Goal: Entertainment & Leisure: Consume media (video, audio)

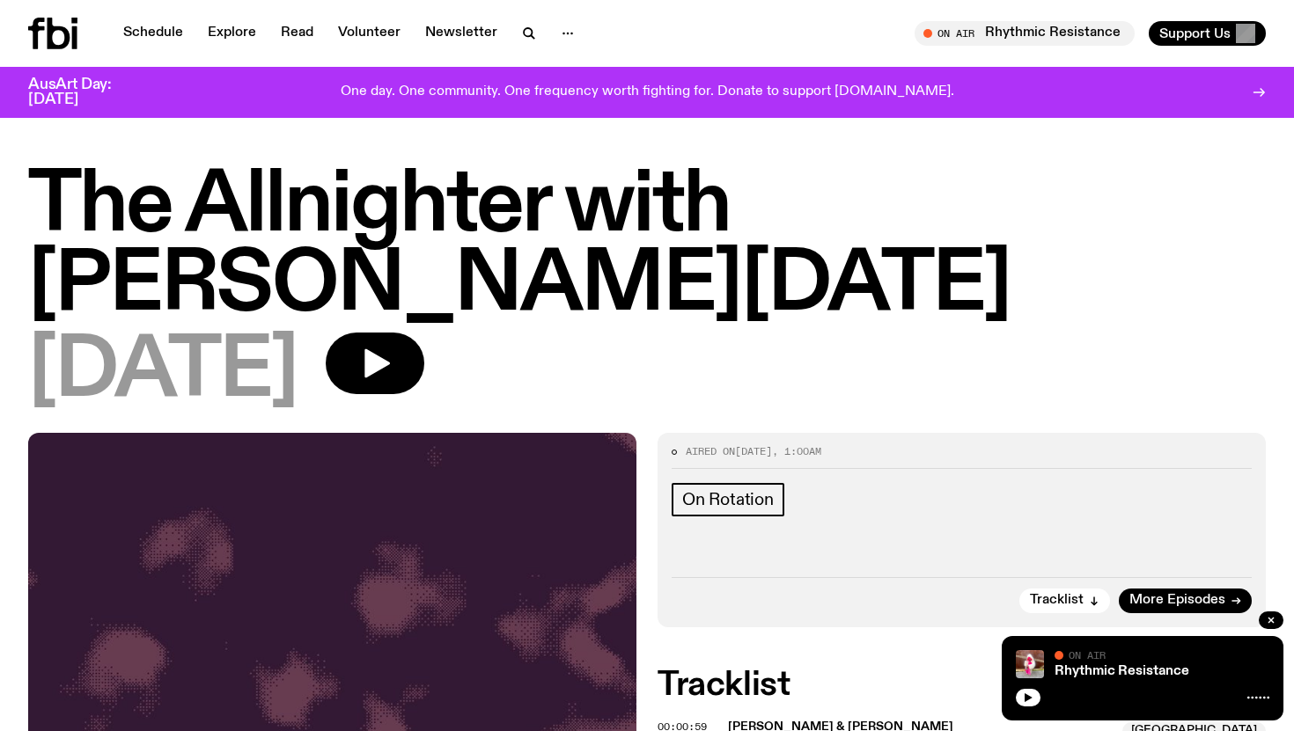
click at [656, 260] on h1 "The Allnighter with [PERSON_NAME][DATE]" at bounding box center [646, 246] width 1237 height 158
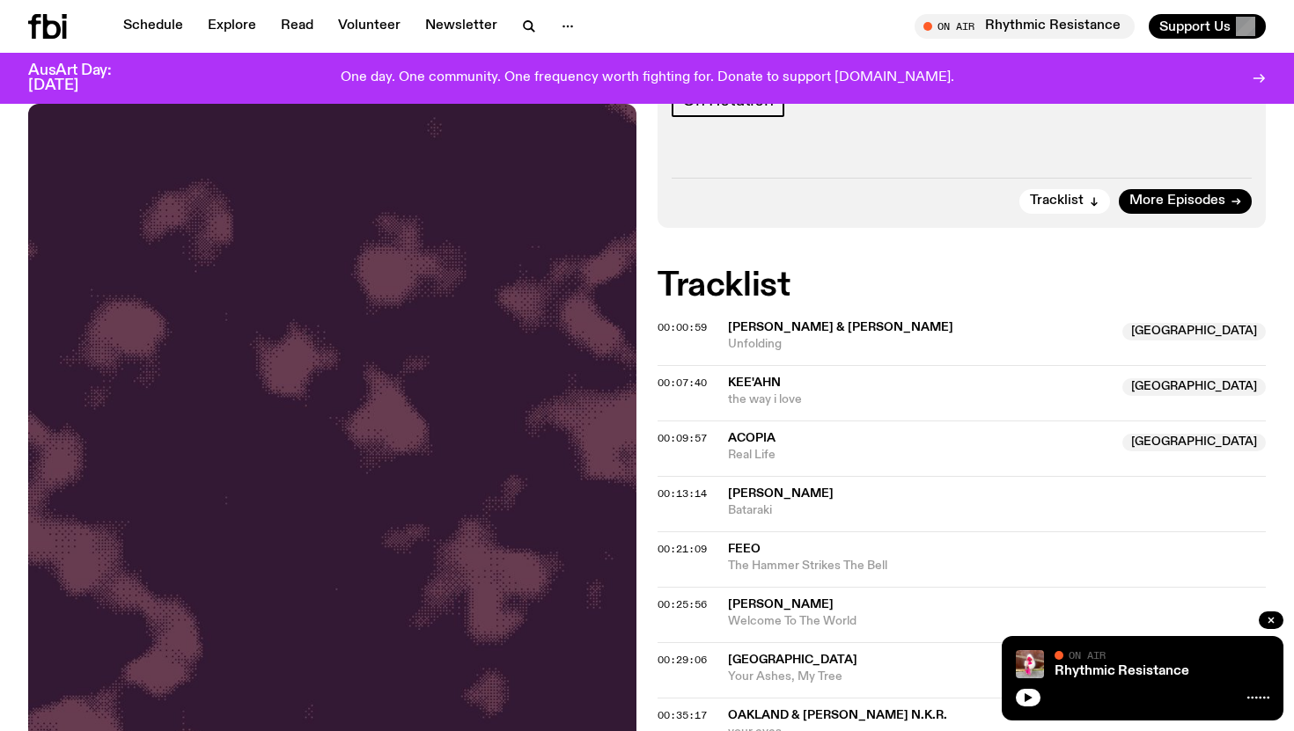
scroll to position [387, 0]
click at [754, 319] on span "[PERSON_NAME] & [PERSON_NAME]" at bounding box center [840, 325] width 225 height 12
click at [782, 319] on span "[PERSON_NAME] & [PERSON_NAME]" at bounding box center [840, 325] width 225 height 12
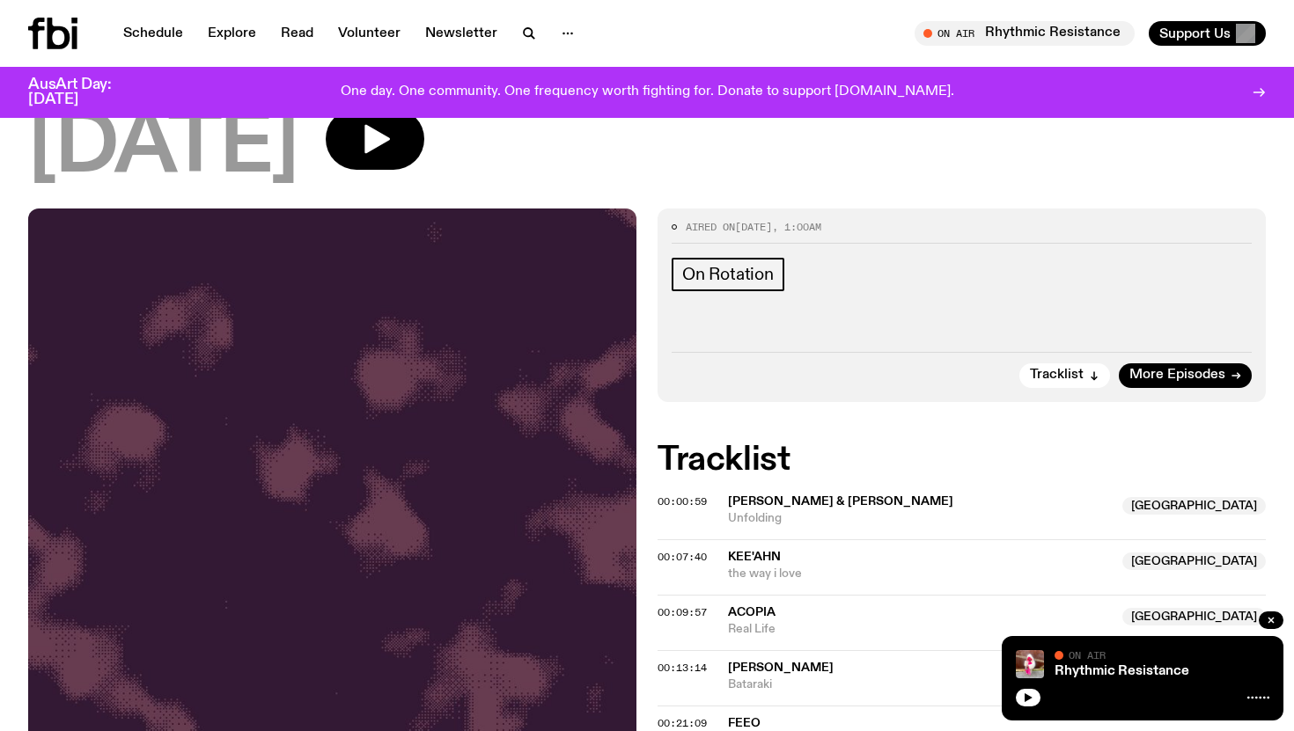
scroll to position [0, 0]
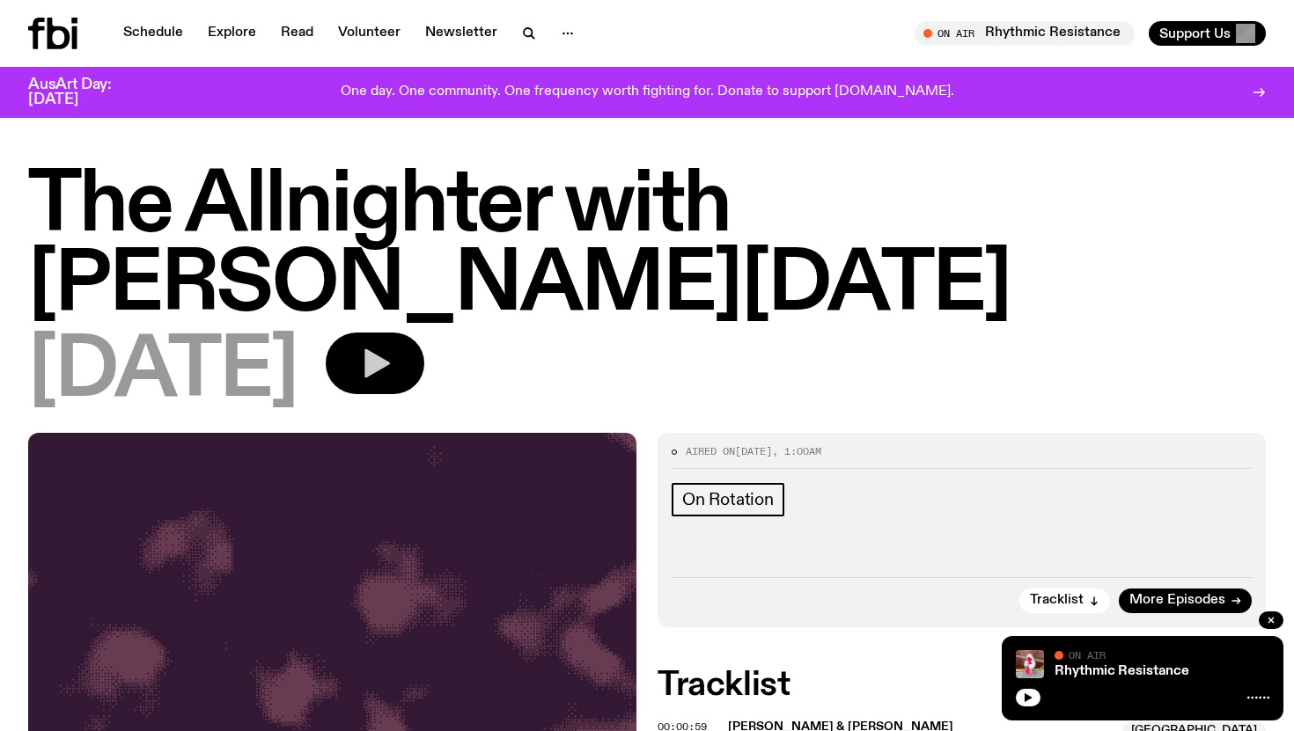
click at [393, 346] on icon "button" at bounding box center [374, 363] width 35 height 35
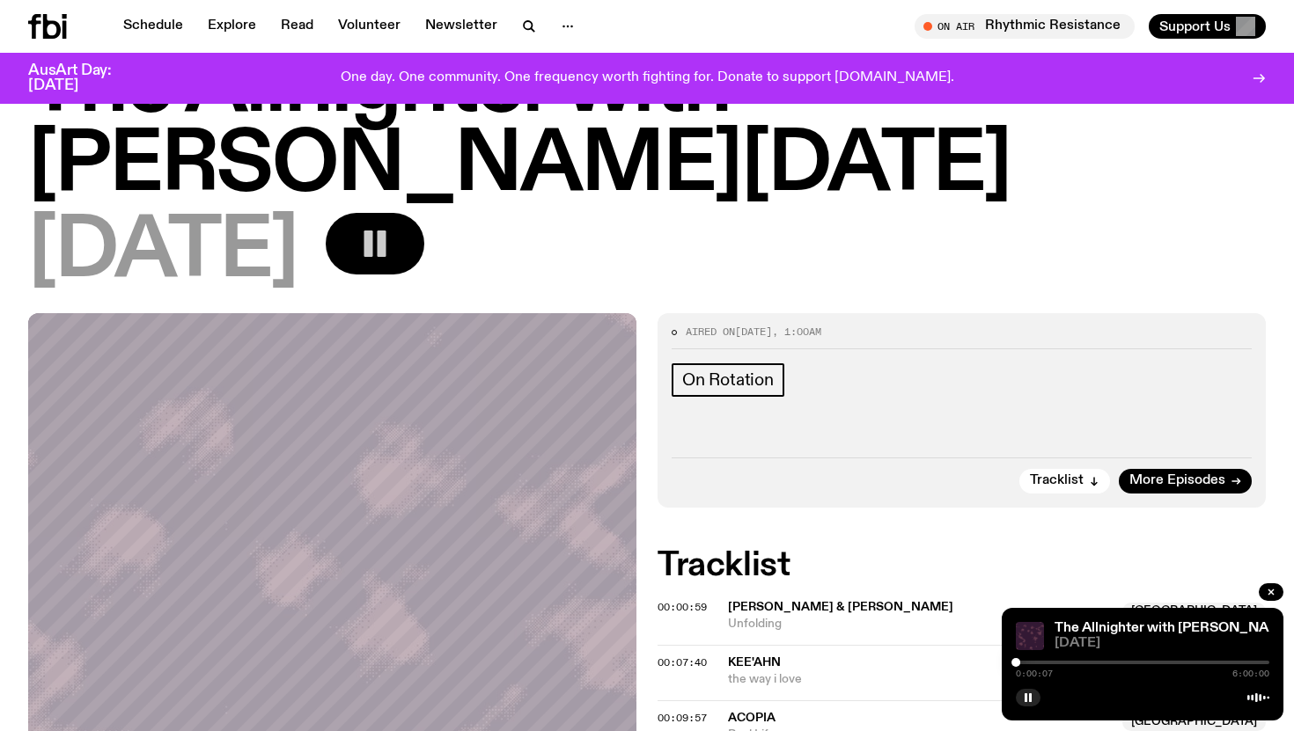
scroll to position [237, 0]
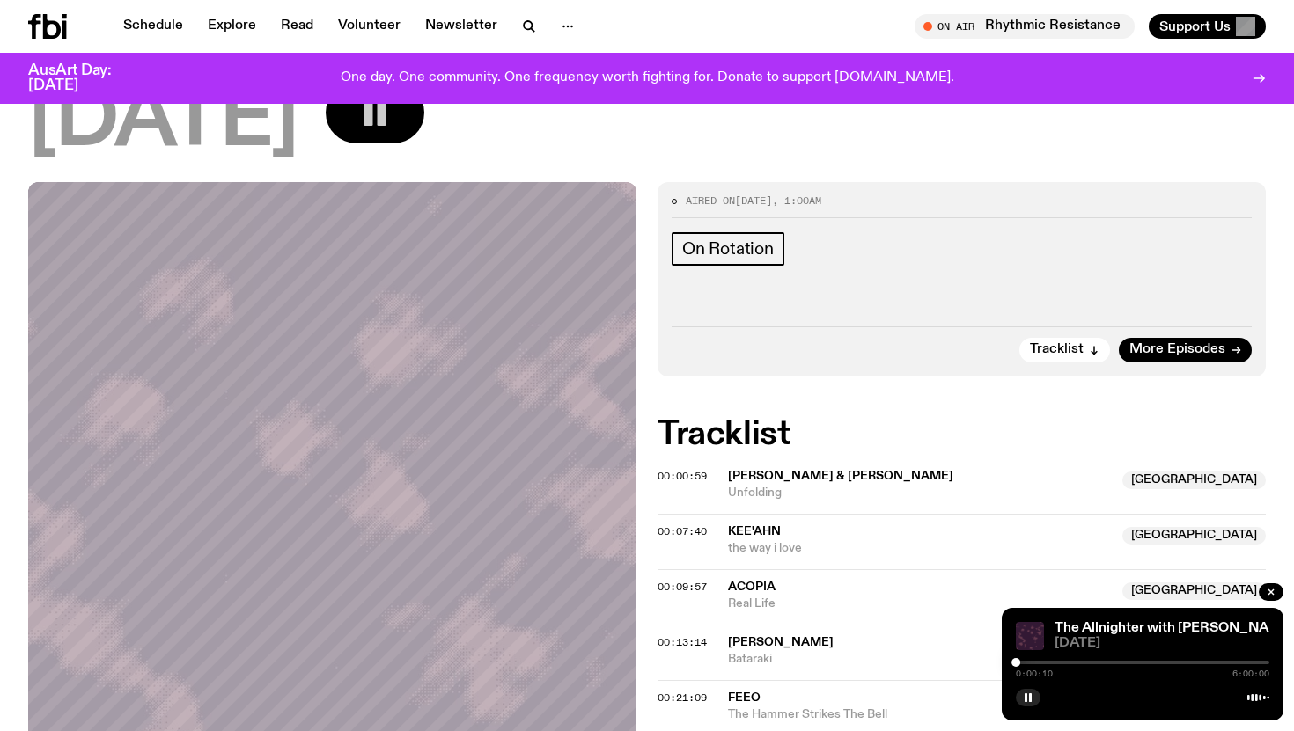
click at [1102, 468] on span "[PERSON_NAME] & [PERSON_NAME]" at bounding box center [920, 476] width 384 height 17
click at [980, 514] on div "00:07:40 Kee'ahn NSW the way i love [GEOGRAPHIC_DATA]" at bounding box center [961, 541] width 608 height 55
click at [1021, 664] on div at bounding box center [1020, 662] width 9 height 9
click at [1022, 662] on div at bounding box center [1020, 662] width 9 height 9
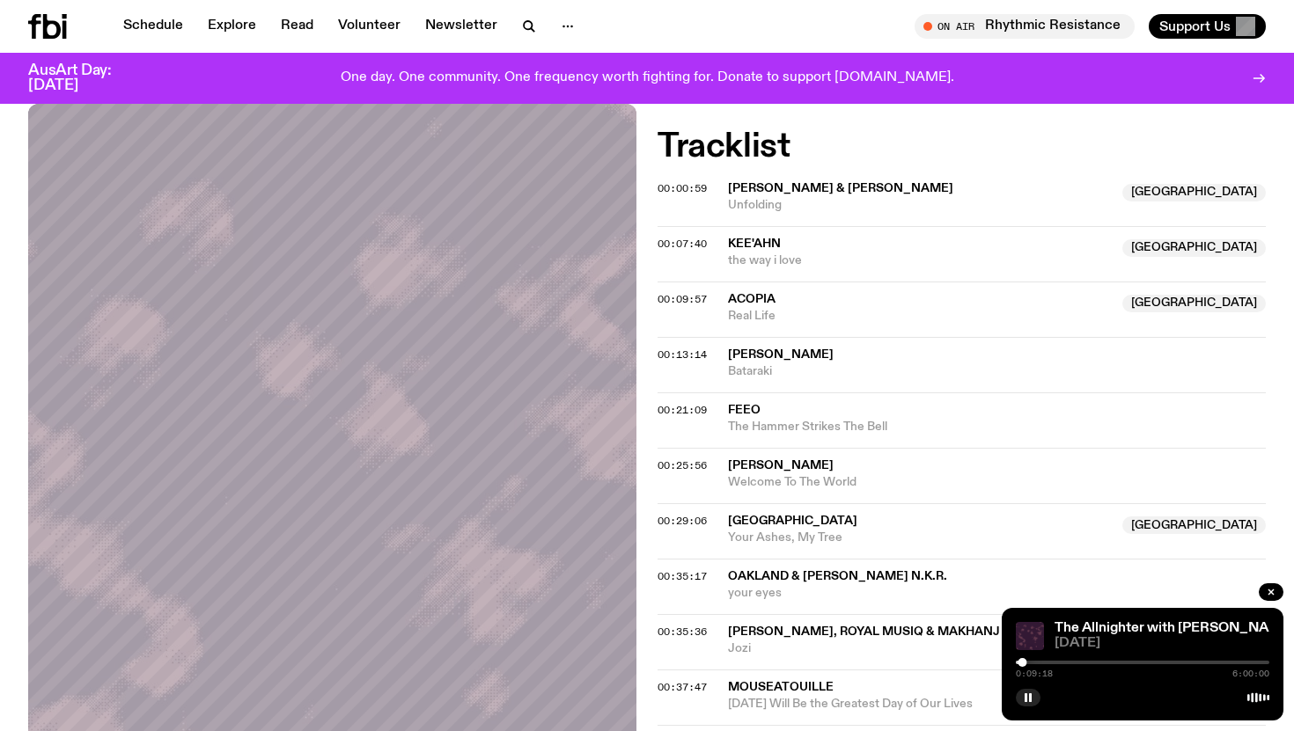
scroll to position [525, 0]
click at [1024, 663] on div at bounding box center [1021, 662] width 9 height 9
click at [1025, 663] on div at bounding box center [1025, 662] width 9 height 9
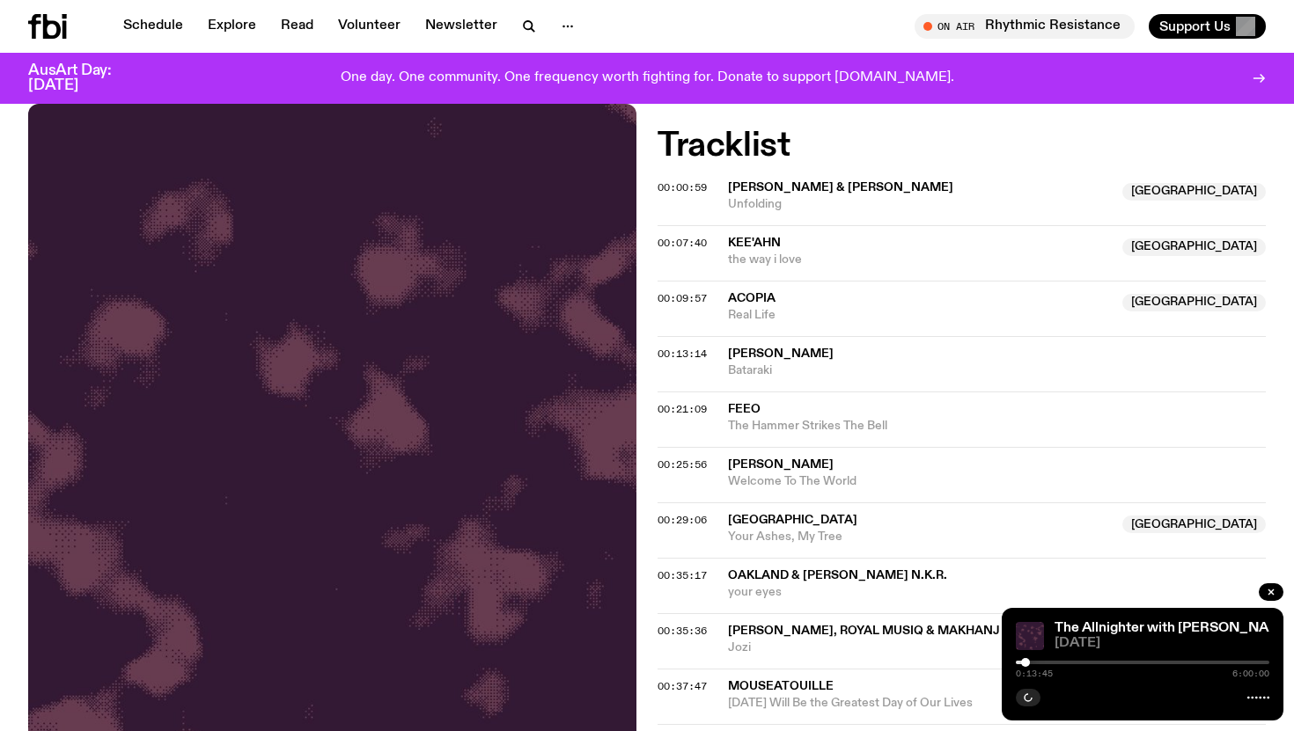
click at [1025, 662] on div at bounding box center [1025, 662] width 9 height 9
click at [1024, 662] on div at bounding box center [1024, 662] width 9 height 9
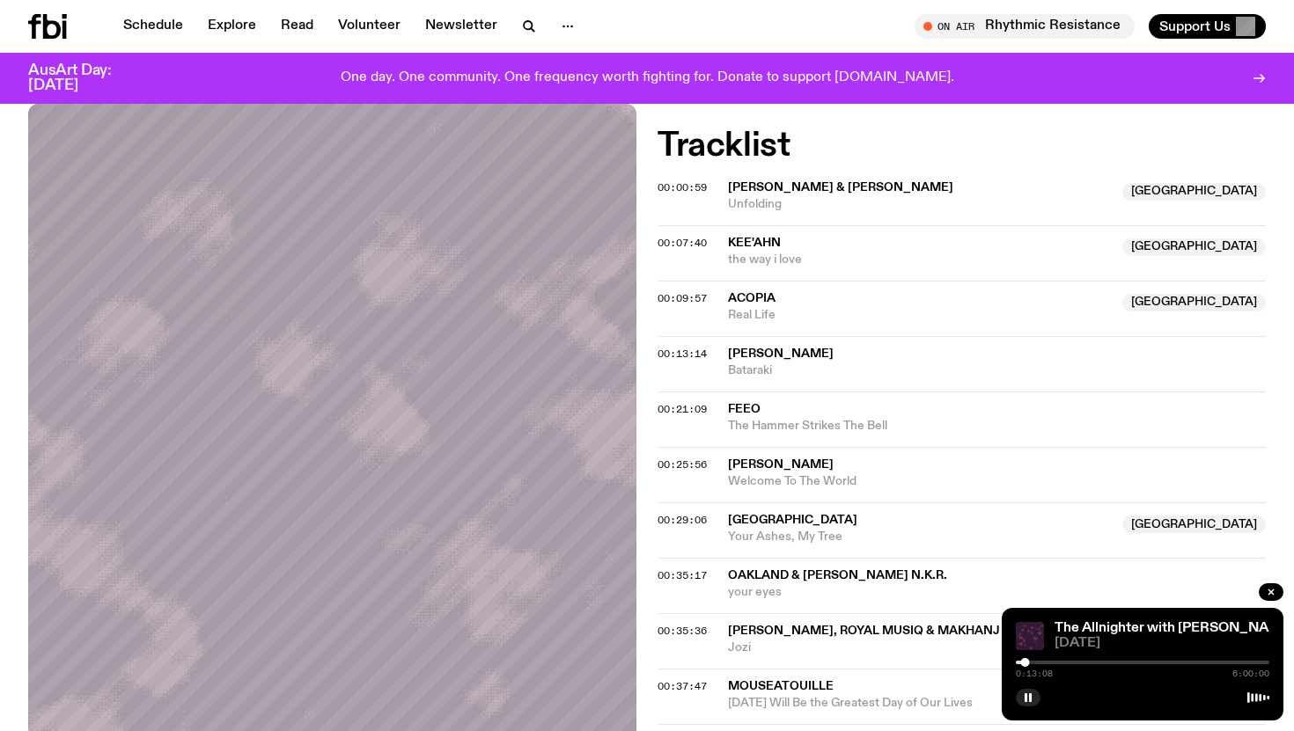
click at [1027, 661] on div at bounding box center [1025, 662] width 9 height 9
click at [1029, 661] on div at bounding box center [1027, 662] width 9 height 9
click at [1029, 661] on div at bounding box center [1028, 662] width 9 height 9
click at [1028, 660] on div at bounding box center [1028, 662] width 9 height 9
